Goal: Information Seeking & Learning: Find specific fact

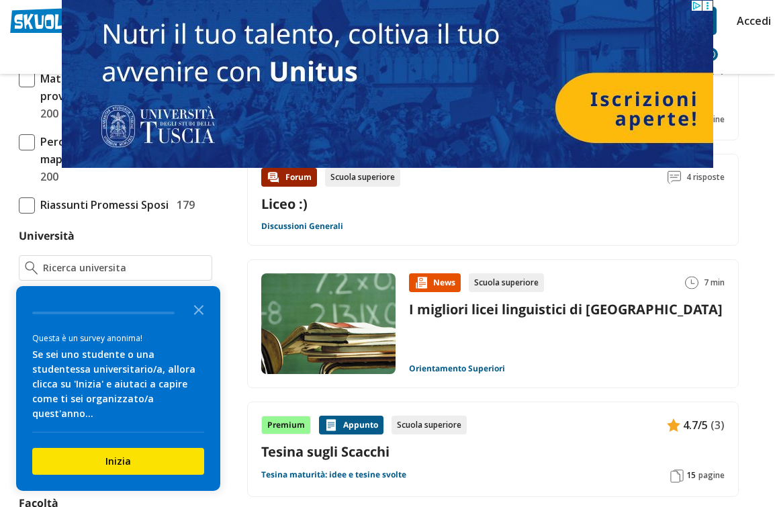
scroll to position [498, 0]
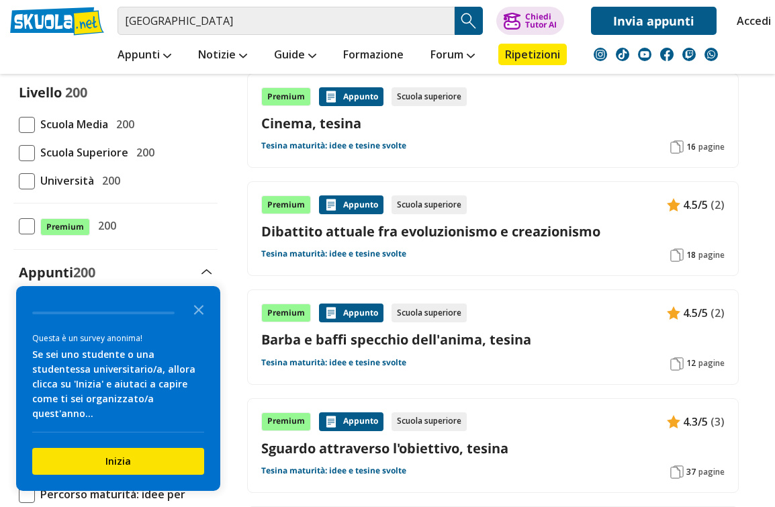
scroll to position [0, 0]
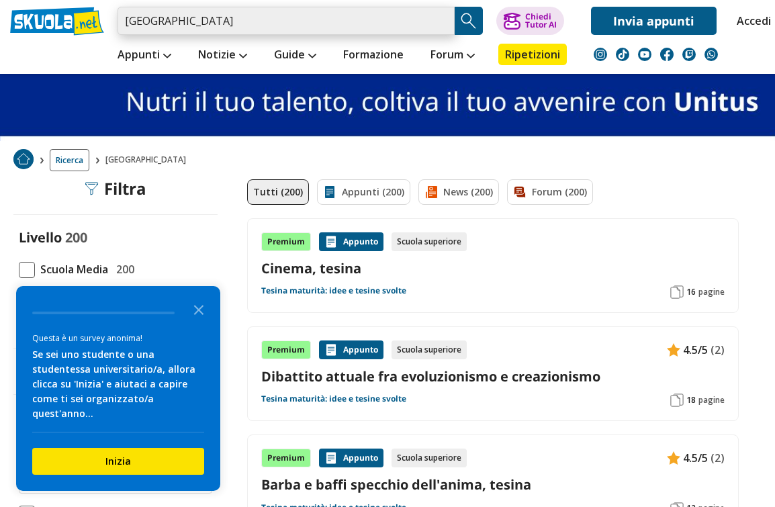
click at [224, 32] on input "liceo agnesi" at bounding box center [286, 21] width 337 height 28
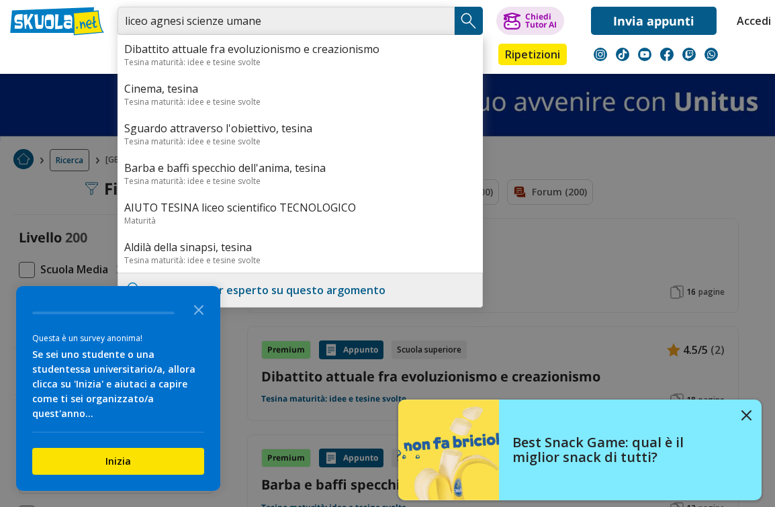
type input "liceo agnesi scienze umane"
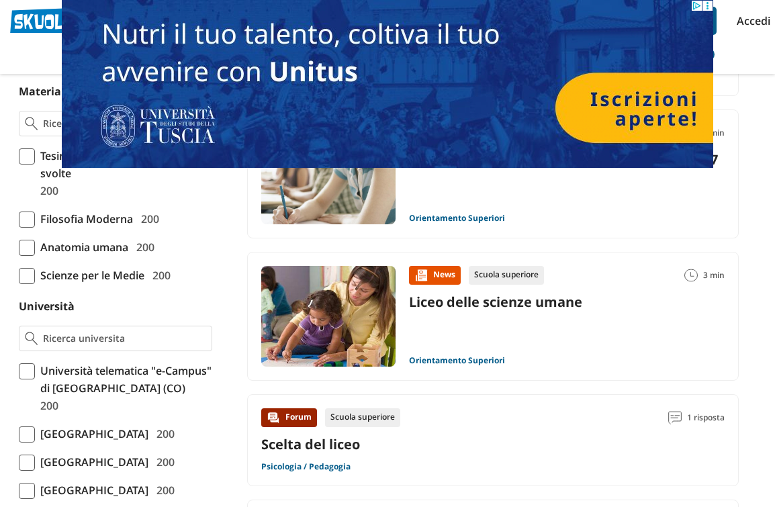
scroll to position [357, 0]
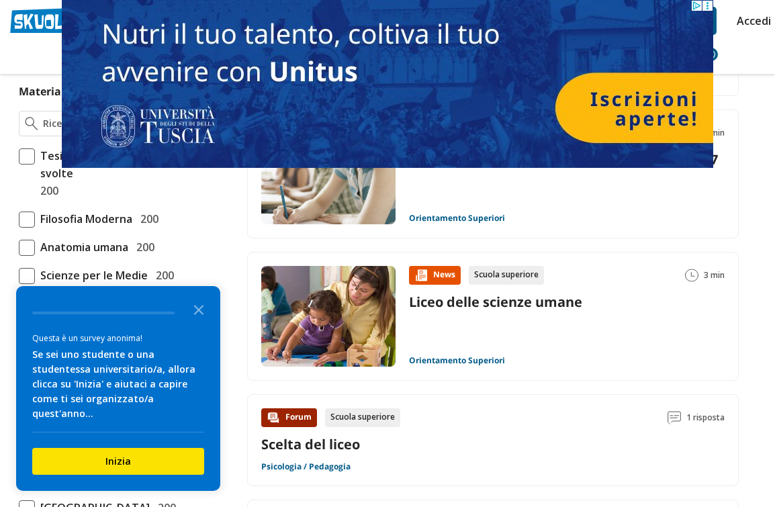
click at [560, 302] on link "Liceo delle scienze umane" at bounding box center [495, 302] width 173 height 18
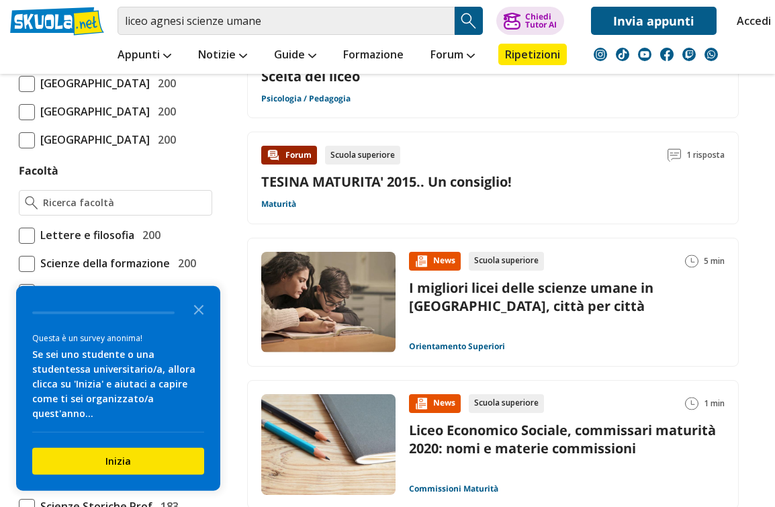
scroll to position [725, 0]
click at [310, 21] on input "liceo agnesi scienze umane" at bounding box center [286, 21] width 337 height 28
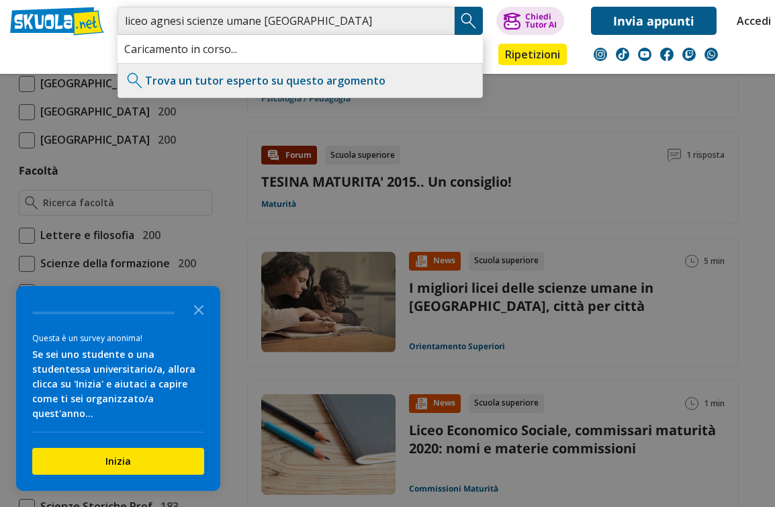
type input "liceo agnesi scienze umane Milano"
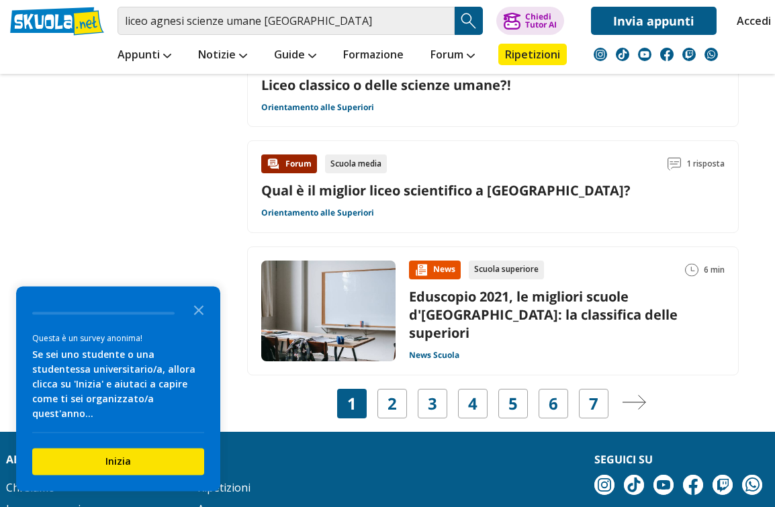
scroll to position [2382, 0]
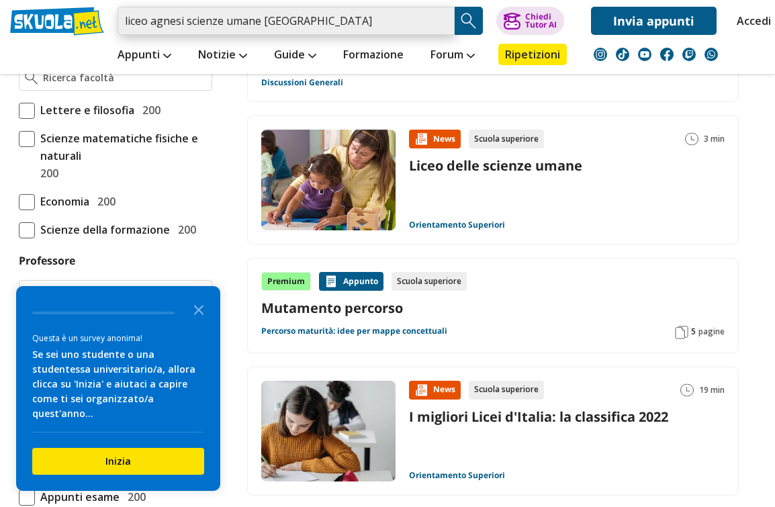
click at [357, 24] on input "liceo agnesi scienze umane milano" at bounding box center [286, 21] width 337 height 28
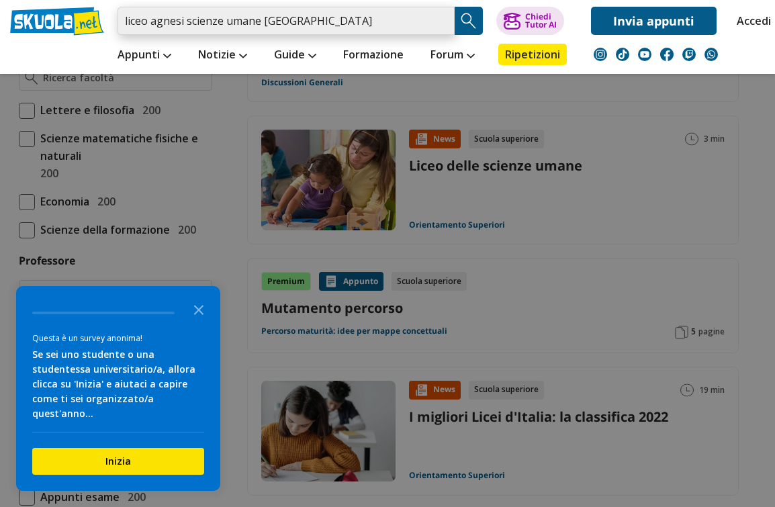
scroll to position [920, 0]
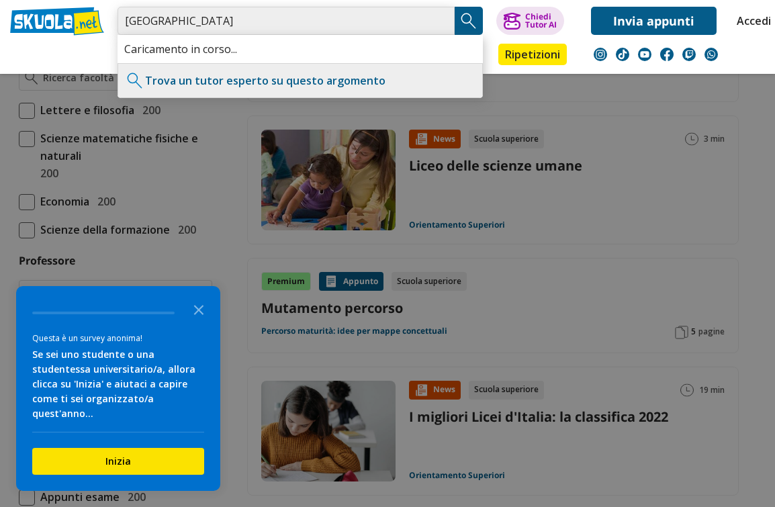
type input "liceo agnesi"
type input "C"
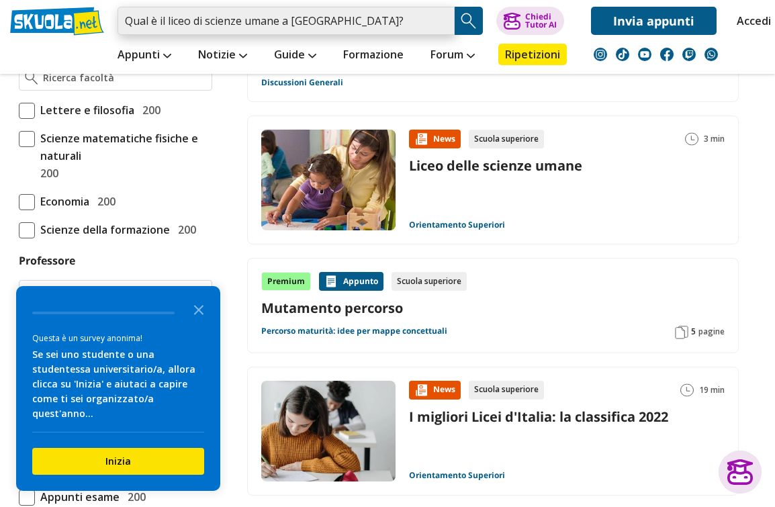
type input "Qual è il liceo di scienze umane a Milano?"
click at [479, 17] on img "Search Button" at bounding box center [469, 21] width 20 height 20
click at [157, 19] on input "Qual è il liceo di scienze umane a Milano?" at bounding box center [286, 21] width 337 height 28
click at [165, 21] on input "Qual è il liceo di scienze umane a Milano?" at bounding box center [286, 21] width 337 height 28
click at [160, 19] on input "Qual è il liceo di scienze umane a Milano?" at bounding box center [286, 21] width 337 height 28
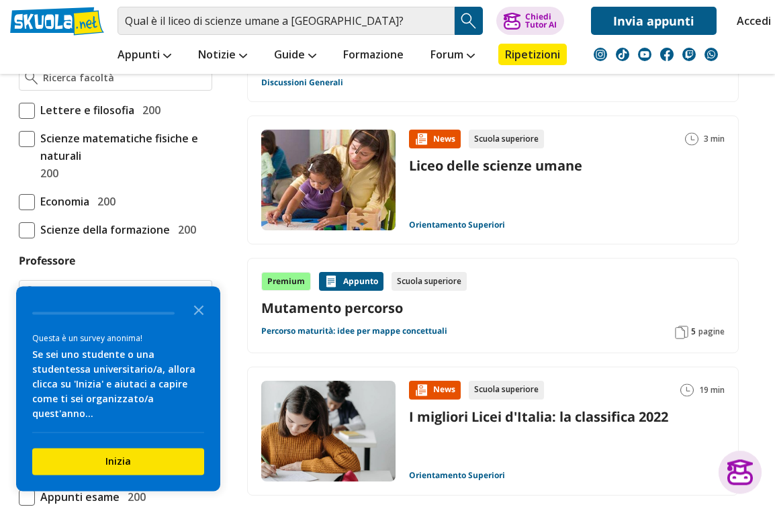
click at [464, 24] on img "Search Button" at bounding box center [469, 21] width 20 height 20
click at [474, 24] on img "Search Button" at bounding box center [469, 21] width 20 height 20
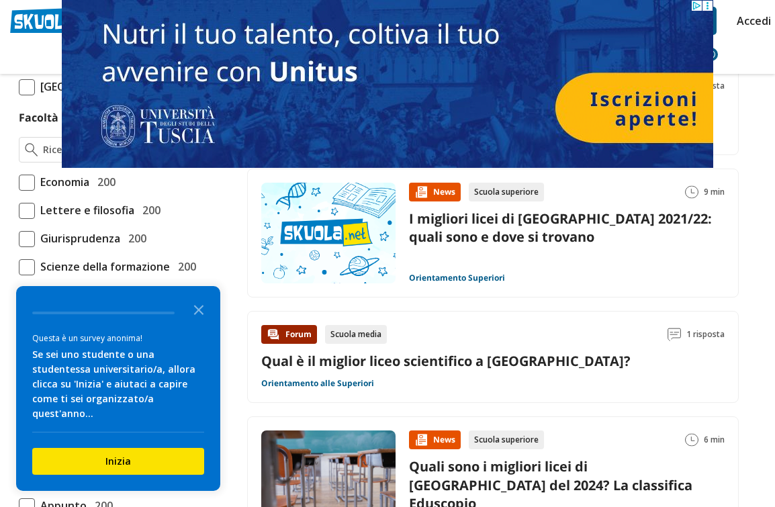
scroll to position [831, 0]
click at [561, 353] on div "Forum Scuola media 1 risposta Qual è il miglior liceo scientifico a milano? Ori…" at bounding box center [493, 357] width 464 height 64
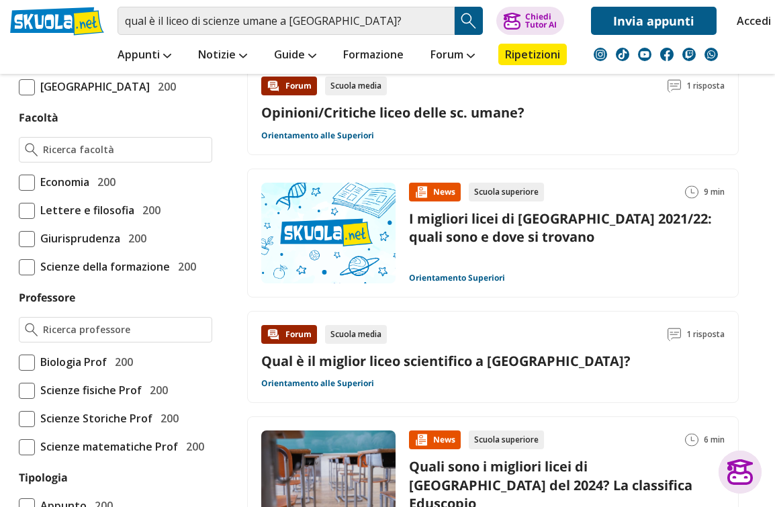
scroll to position [888, 0]
